Goal: Communication & Community: Share content

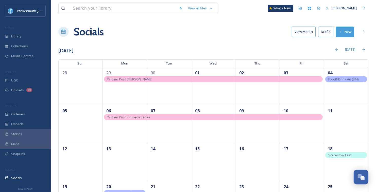
click at [209, 30] on div "Socials View: Month Drafts New" at bounding box center [213, 31] width 310 height 15
click at [23, 173] on div "Socials" at bounding box center [25, 178] width 51 height 10
click at [214, 27] on div "Socials View: Month Drafts New" at bounding box center [213, 31] width 310 height 15
click at [349, 32] on button "New" at bounding box center [345, 32] width 18 height 10
click at [347, 41] on span "Post" at bounding box center [346, 43] width 7 height 5
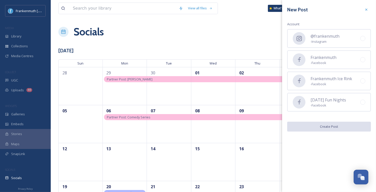
click at [347, 41] on div "@frankenmuth - Instagram" at bounding box center [329, 38] width 84 height 19
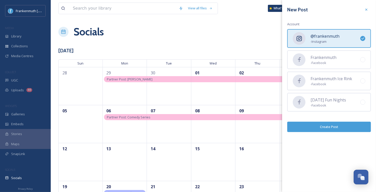
click at [339, 129] on button "Create Post" at bounding box center [329, 127] width 84 height 10
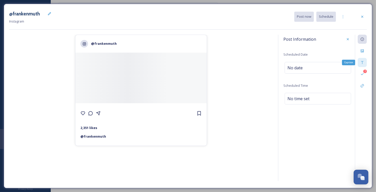
click at [363, 66] on div "Caption" at bounding box center [362, 62] width 9 height 9
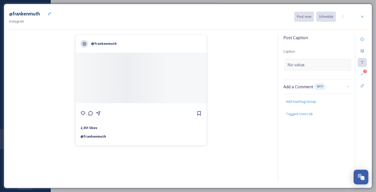
click at [318, 64] on div "No value." at bounding box center [318, 65] width 66 height 12
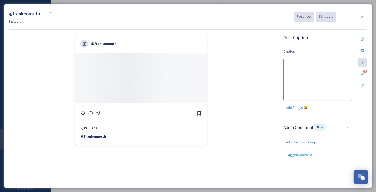
click at [318, 64] on textarea at bounding box center [317, 80] width 69 height 42
paste textarea "Hop On! 🚎 The Frankenmuth Shuttle is rolling again! Enjoy free rides every [DAT…"
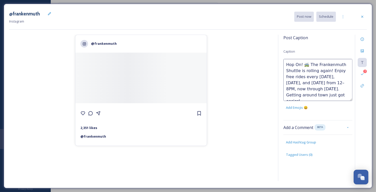
drag, startPoint x: 305, startPoint y: 70, endPoint x: 325, endPoint y: 71, distance: 19.8
click at [325, 71] on textarea "Hop On! 🚎 The Frankenmuth Shuttle is rolling again! Enjoy free rides every [DAT…" at bounding box center [317, 80] width 69 height 42
click at [315, 82] on textarea "Hop On! 🚎 The Frankenmuth Shuttle is here! Enjoy free rides every [DATE], [DATE…" at bounding box center [317, 80] width 69 height 42
drag, startPoint x: 287, startPoint y: 89, endPoint x: 305, endPoint y: 96, distance: 19.0
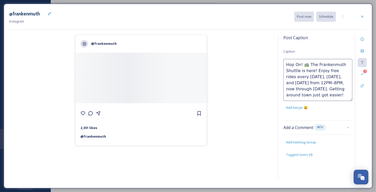
click at [305, 96] on textarea "Hop On! 🚎 The Frankenmuth Shuttle is here! Enjoy free rides every [DATE], [DATE…" at bounding box center [317, 80] width 69 height 42
click at [298, 64] on textarea "Hop On! 🚎 The Frankenmuth Shuttle is here! Enjoy free rides every [DATE], [DATE…" at bounding box center [317, 80] width 69 height 42
click at [319, 82] on textarea "Hop on! 🚎 The Frankenmuth Shuttle is here! Enjoy free rides every [DATE], [DATE…" at bounding box center [317, 80] width 69 height 42
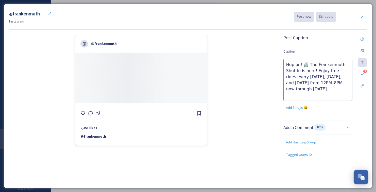
click at [319, 82] on textarea "Hop on! 🚎 The Frankenmuth Shuttle is here! Enjoy free rides every [DATE], [DATE…" at bounding box center [317, 80] width 69 height 42
paste textarea "All Aboard! 🚎 The Frankenmuth Shuttle is back in action! Catch complimentary ri…"
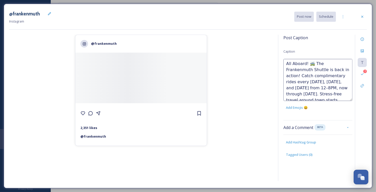
scroll to position [6, 0]
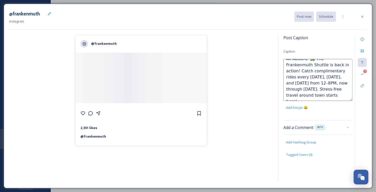
drag, startPoint x: 298, startPoint y: 89, endPoint x: 335, endPoint y: 98, distance: 38.0
click at [335, 98] on textarea "All Aboard! 🚎 The Frankenmuth Shuttle is back in action! Catch complimentary ri…" at bounding box center [317, 80] width 69 height 42
click at [341, 82] on textarea "All Aboard! 🚎 The Frankenmuth Shuttle is back in action! Catch complimentary ri…" at bounding box center [317, 80] width 69 height 42
click at [294, 64] on textarea "All Aboard! 🚎 The Frankenmuth Shuttle is back in action! Catch complimentary ri…" at bounding box center [317, 80] width 69 height 42
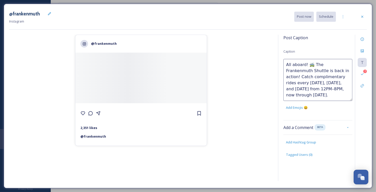
drag, startPoint x: 304, startPoint y: 70, endPoint x: 334, endPoint y: 72, distance: 29.7
click at [334, 72] on textarea "All aboard! 🚎 The Frankenmuth Shuttle is back in action! Catch complimentary ri…" at bounding box center [317, 80] width 69 height 42
click at [340, 71] on textarea "All aboard! 🚎 The Frankenmuth Shuttle is her to give youatch complimentary ride…" at bounding box center [317, 80] width 69 height 42
click at [287, 78] on textarea "All aboard! 🚎 The Frankenmuth Shuttle is her to give you complimentary rides ev…" at bounding box center [317, 80] width 69 height 42
click at [324, 78] on textarea "All aboard! 🚎 The Frankenmuth Shuttle is her to give you complimentary rides ev…" at bounding box center [317, 80] width 69 height 42
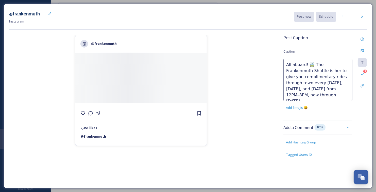
click at [344, 95] on textarea "All aboard! 🚎 The Frankenmuth Shuttle is her to give you complimentary rides th…" at bounding box center [317, 80] width 69 height 42
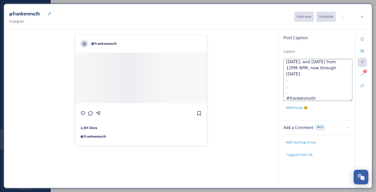
scroll to position [33, 0]
type textarea "All aboard! 🚎 The Frankenmuth Shuttle is her to give you complimentary rides th…"
click at [258, 85] on div "@frankenmuth 2,351 likes @ [PERSON_NAME]" at bounding box center [141, 109] width 264 height 149
